Goal: Task Accomplishment & Management: Complete application form

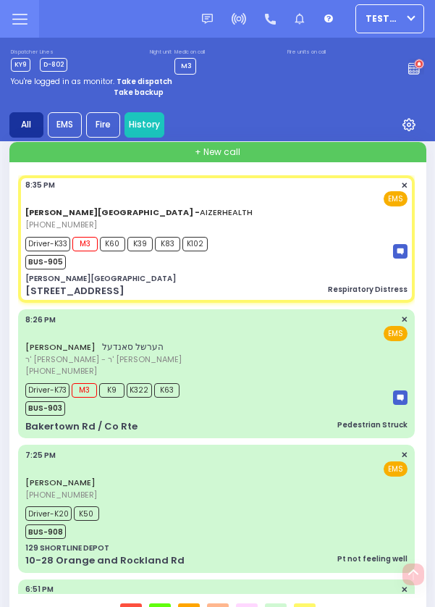
select select "SECTION 2"
select select "Month"
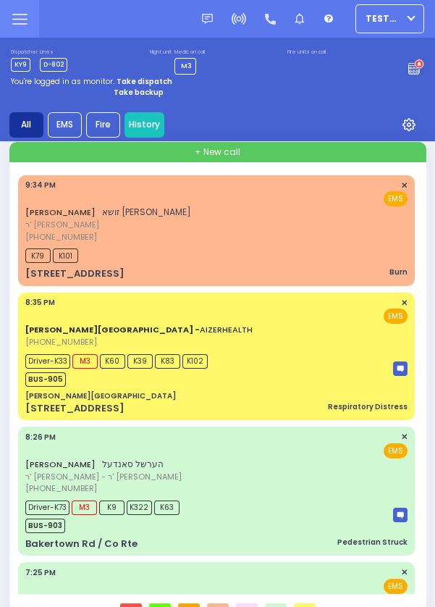
click at [311, 353] on div "Driver-K33 M3 K60 K39 K83 K102 BUS-905" at bounding box center [216, 368] width 382 height 36
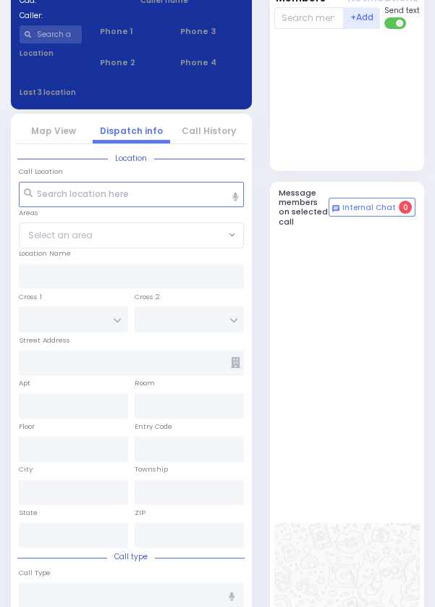
scroll to position [705, 0]
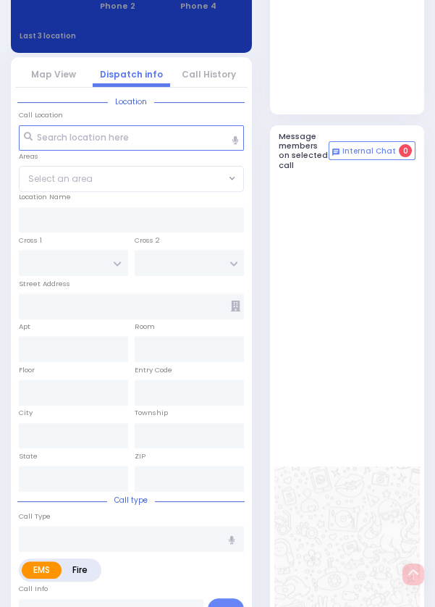
select select
type input "Respiratory Distress"
radio input "true"
type input "[PERSON_NAME]"
type input "RETEK"
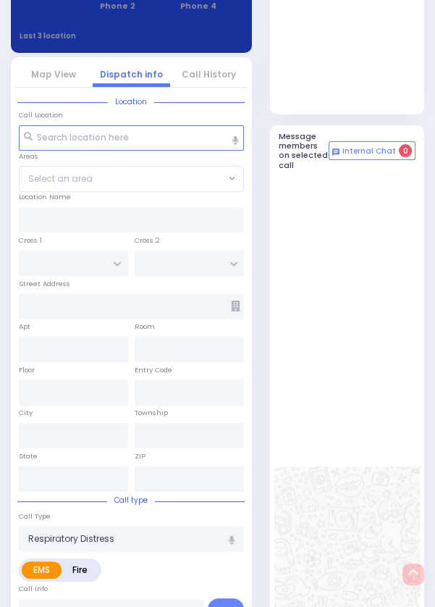
type input "1"
select select "Year"
select select "[DEMOGRAPHIC_DATA]"
type input "20:35"
type input "20:38"
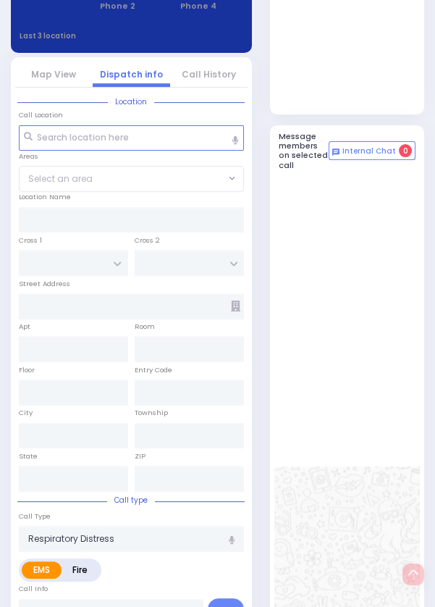
type input "20:39"
type input "20:55"
type input "[GEOGRAPHIC_DATA]-[PERSON_NAME][GEOGRAPHIC_DATA]"
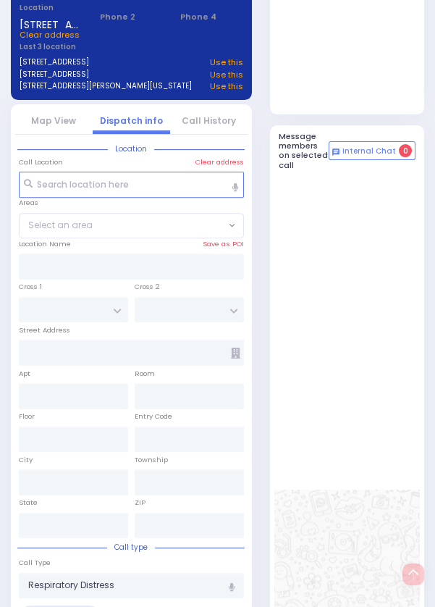
type input "[PERSON_NAME][GEOGRAPHIC_DATA]"
type input "[PERSON_NAME] DR"
type input "[PERSON_NAME]"
type input "[STREET_ADDRESS]"
type input "[PERSON_NAME]"
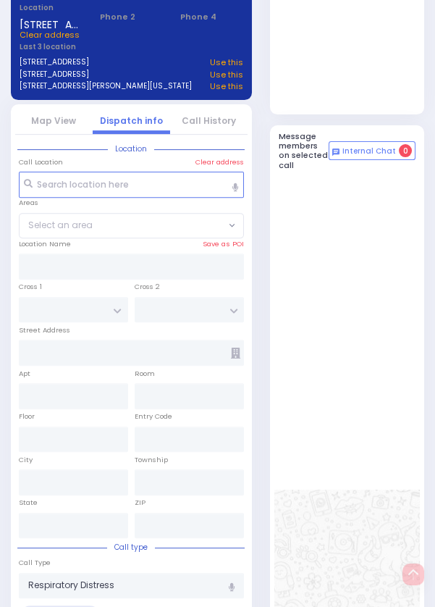
type input "[US_STATE]"
type input "10950"
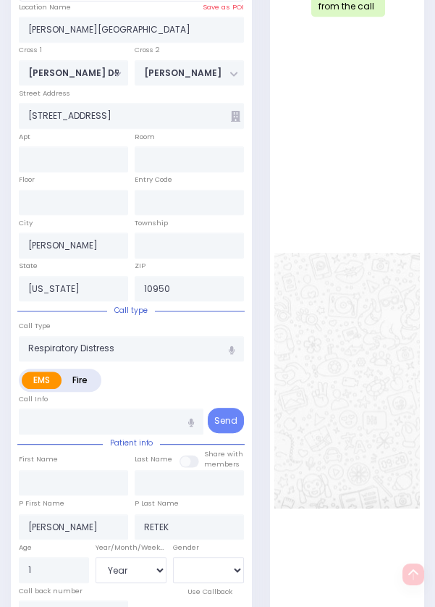
select select "SECTION 2"
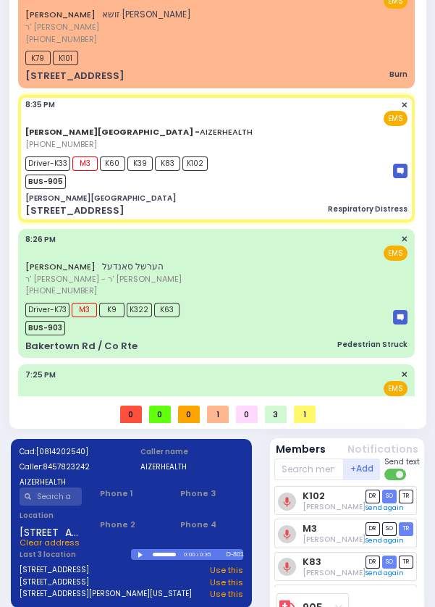
scroll to position [0, 0]
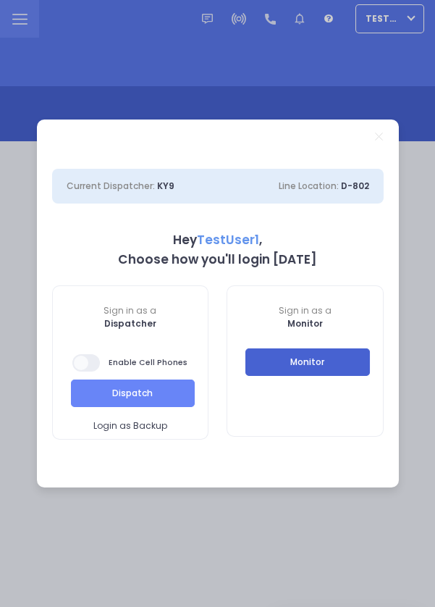
click at [329, 368] on button "Monitor" at bounding box center [307, 362] width 124 height 28
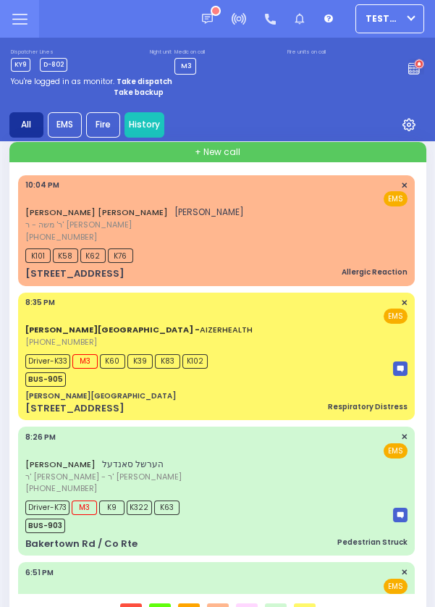
select select
type input "Allergic Reaction"
radio input "true"
type input "YITZCHOK SHUL"
type input "CUAN"
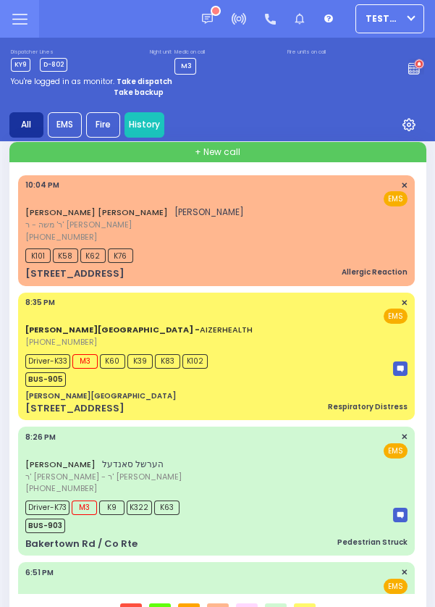
type input "3"
select select "Month"
select select "[DEMOGRAPHIC_DATA]"
type input "22:04"
type input "22:05"
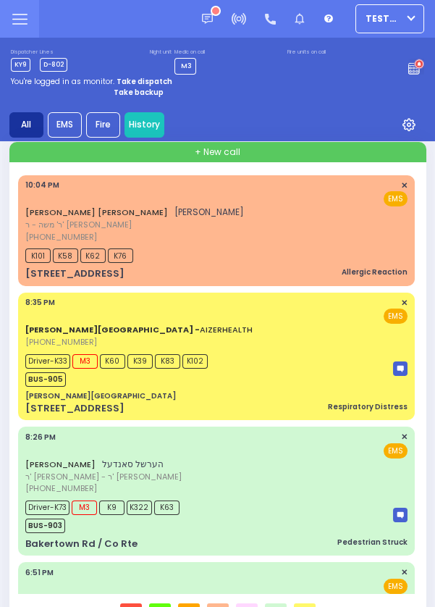
type input "HAMASPIK WAY"
type input "RATZFERT WAY"
type input "59 Bakertown Road"
type input "112"
type input "[PERSON_NAME]"
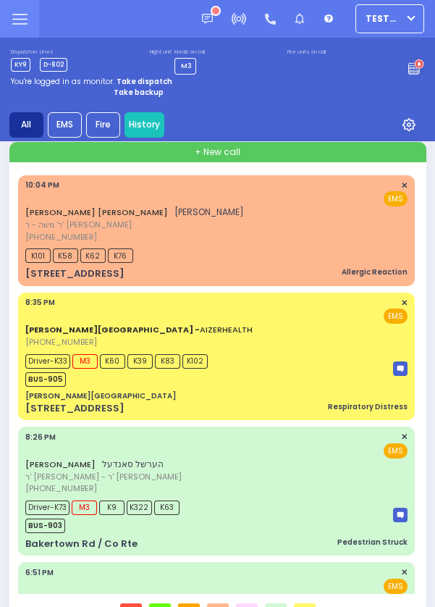
type input "[US_STATE]"
type input "10950"
